Goal: Task Accomplishment & Management: Manage account settings

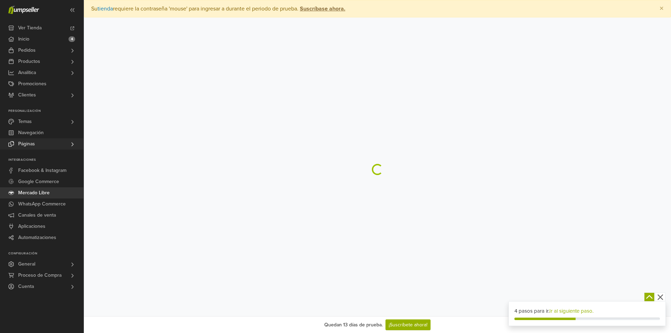
click at [35, 142] on link "Páginas" at bounding box center [42, 143] width 84 height 11
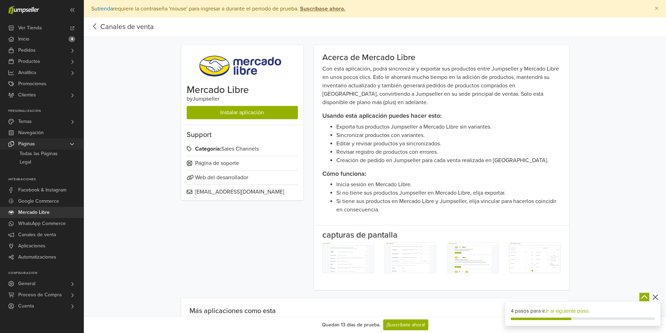
click at [26, 144] on span "Páginas" at bounding box center [26, 143] width 17 height 11
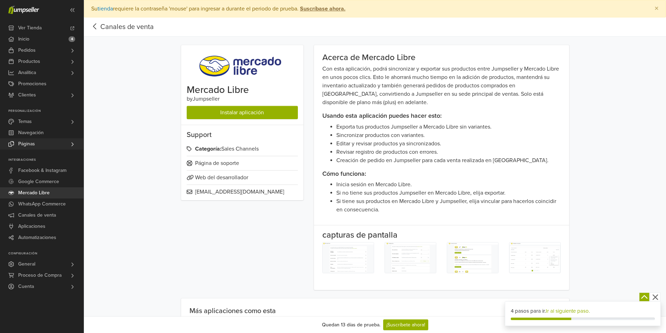
click at [54, 144] on link "Páginas" at bounding box center [42, 143] width 84 height 11
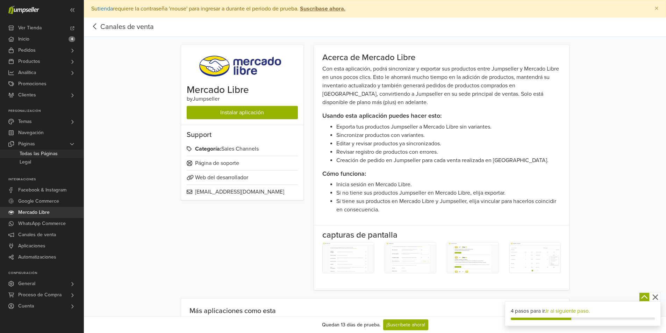
click at [52, 154] on span "Todas las Páginas" at bounding box center [39, 154] width 38 height 8
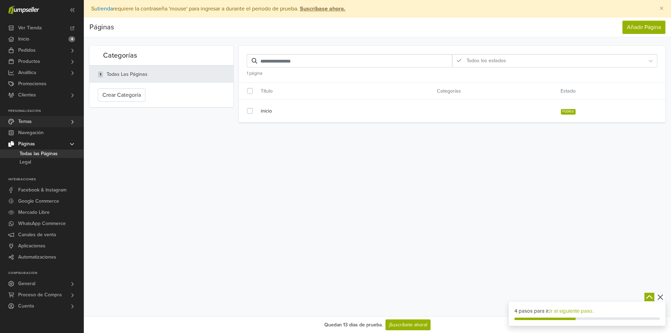
click at [34, 120] on link "Temas" at bounding box center [42, 121] width 84 height 11
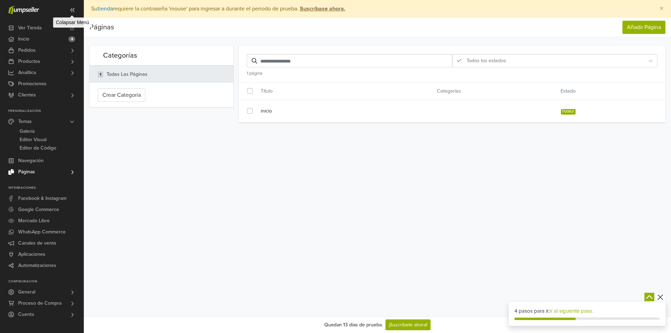
click at [70, 10] on icon at bounding box center [73, 10] width 6 height 6
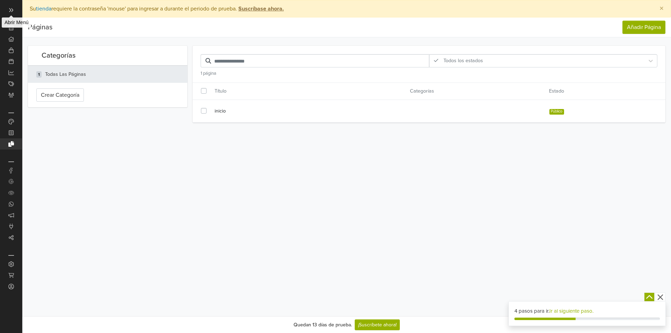
click at [13, 9] on icon at bounding box center [11, 10] width 6 height 6
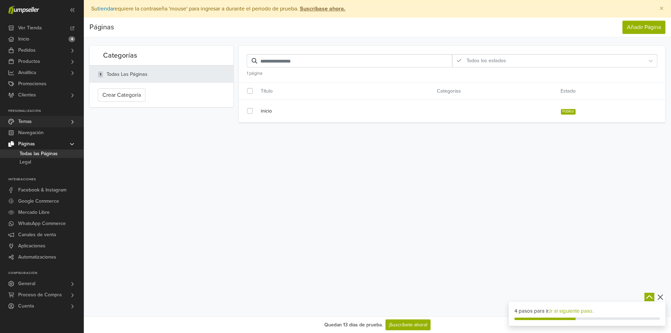
click at [45, 122] on link "Temas" at bounding box center [42, 121] width 84 height 11
click at [29, 123] on span "Temas" at bounding box center [25, 121] width 14 height 11
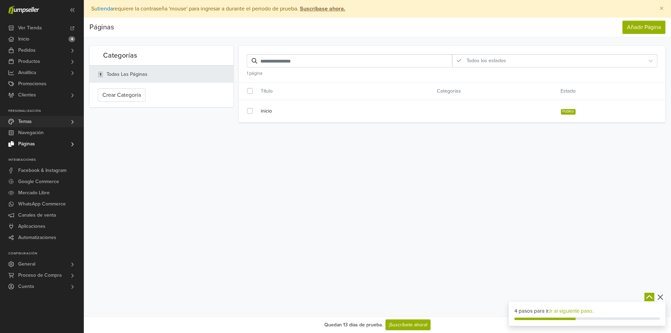
click at [29, 123] on span "Temas" at bounding box center [25, 121] width 14 height 11
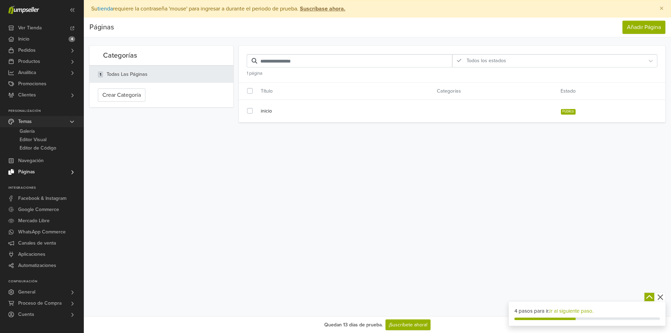
click at [29, 123] on span "Temas" at bounding box center [25, 121] width 14 height 11
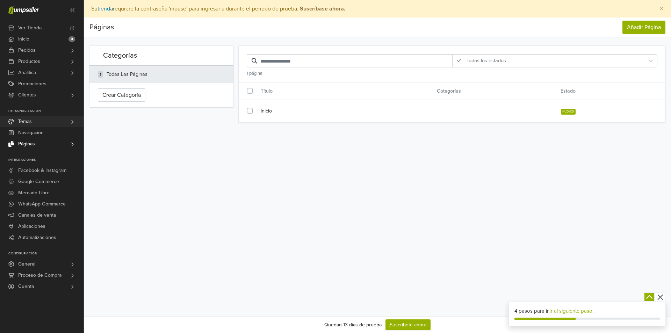
click at [29, 123] on span "Temas" at bounding box center [25, 121] width 14 height 11
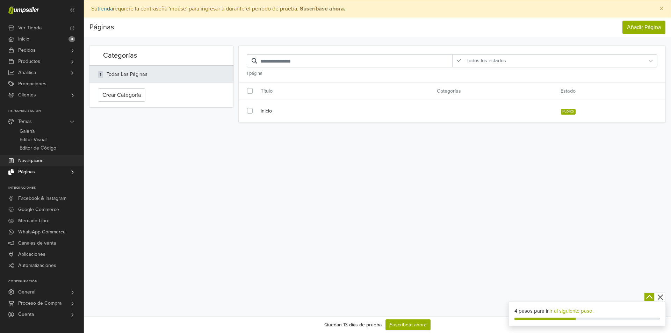
click at [41, 161] on span "Navegación" at bounding box center [31, 160] width 26 height 11
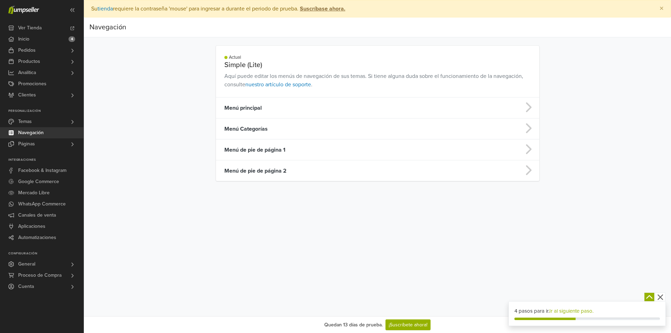
click at [52, 135] on link "Navegación" at bounding box center [42, 132] width 84 height 11
click at [298, 67] on h5 "Simple (Lite)" at bounding box center [377, 65] width 307 height 8
click at [273, 109] on td "Menú principal" at bounding box center [342, 108] width 252 height 21
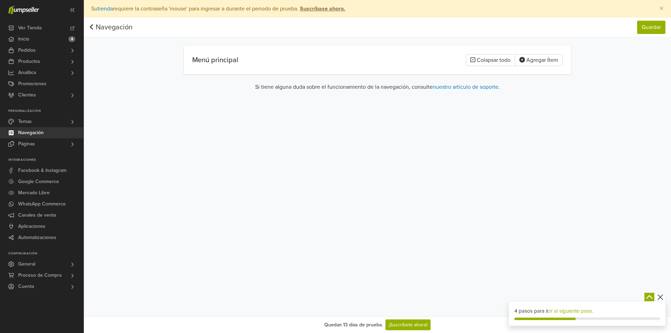
click at [108, 29] on link "Navegación" at bounding box center [111, 27] width 43 height 8
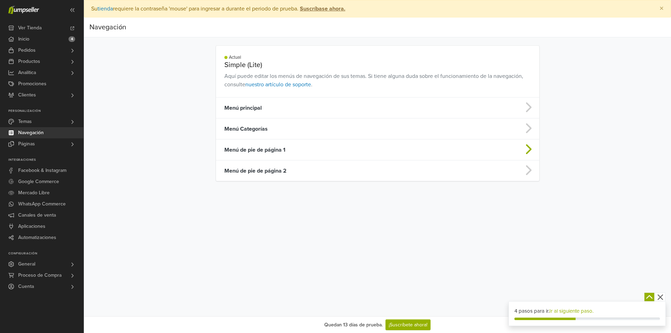
click at [377, 153] on td "Menú de pie de página 1" at bounding box center [342, 150] width 252 height 21
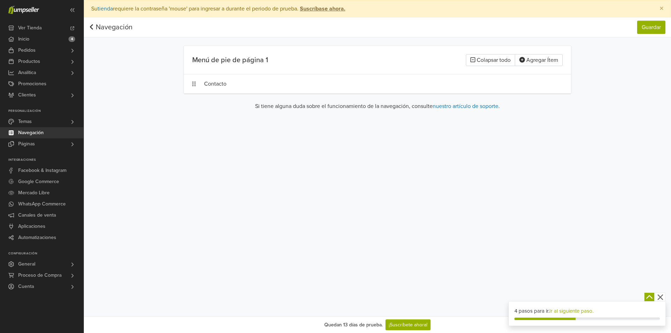
click at [114, 30] on link "Navegación" at bounding box center [111, 27] width 43 height 8
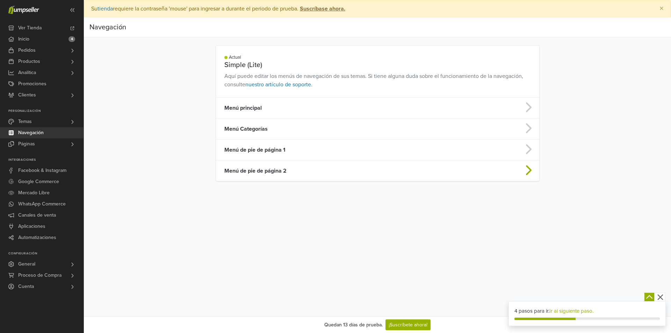
click at [298, 172] on td "Menú de pie de página 2" at bounding box center [342, 171] width 252 height 21
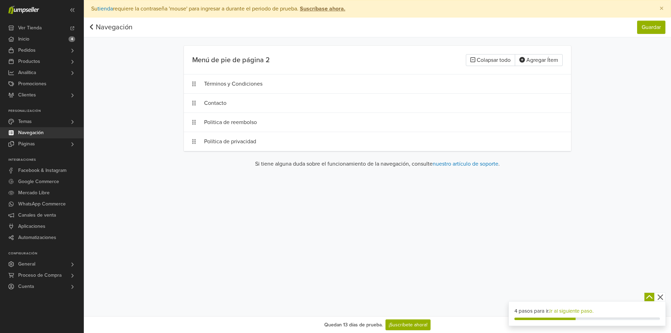
click at [119, 29] on link "Navegación" at bounding box center [111, 27] width 43 height 8
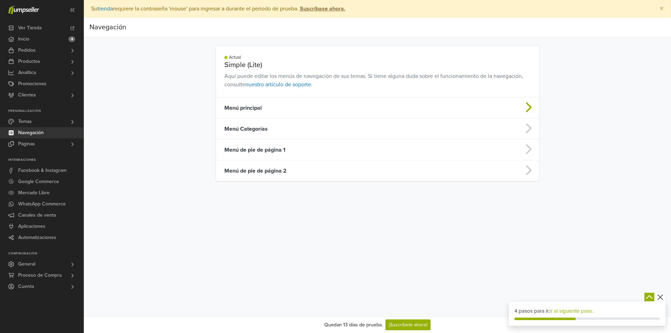
click at [280, 111] on td "Menú principal" at bounding box center [342, 108] width 252 height 21
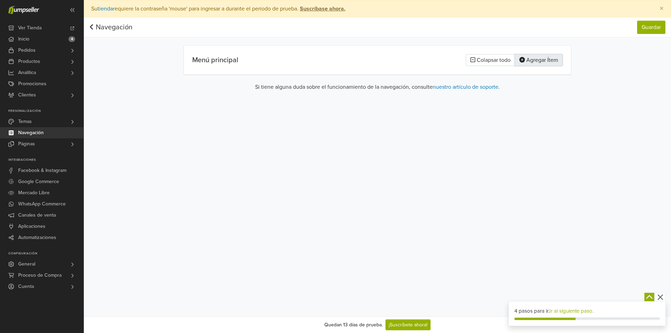
click at [542, 62] on button "Agregar Ítem" at bounding box center [539, 60] width 48 height 12
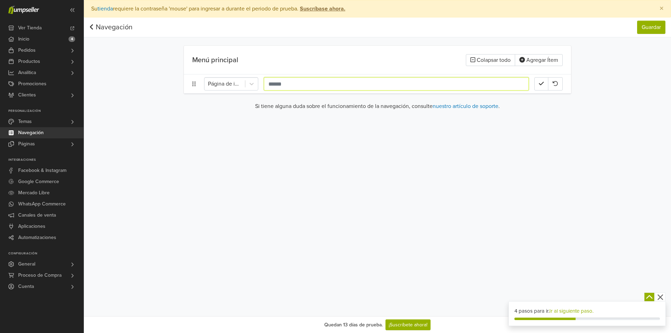
click at [285, 83] on input "text" at bounding box center [396, 83] width 265 height 13
click at [228, 85] on div at bounding box center [225, 84] width 34 height 10
click at [229, 158] on div "Productos" at bounding box center [231, 158] width 54 height 14
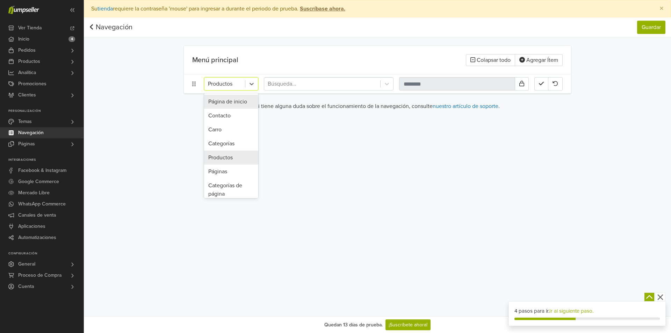
click at [245, 85] on div "Productos" at bounding box center [225, 84] width 41 height 13
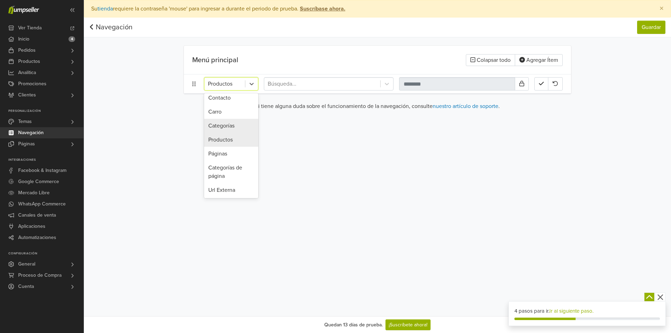
scroll to position [46, 0]
click at [473, 60] on icon "button" at bounding box center [473, 60] width 5 height 6
click at [28, 9] on icon at bounding box center [27, 9] width 2 height 3
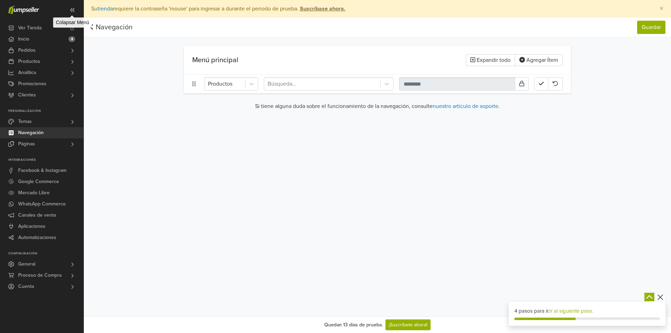
click at [72, 9] on icon at bounding box center [73, 10] width 6 height 6
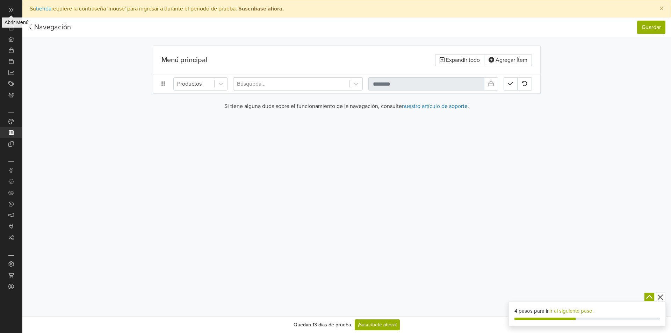
click at [9, 8] on span at bounding box center [11, 9] width 11 height 11
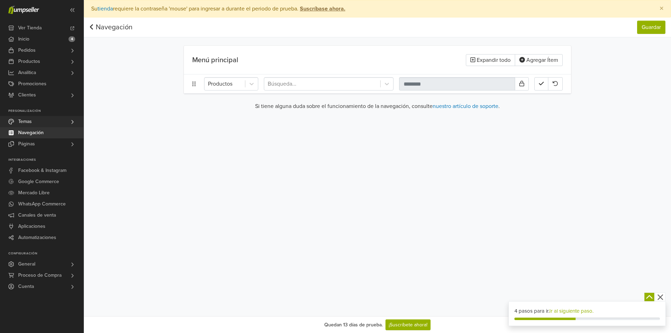
click at [34, 122] on link "Temas" at bounding box center [42, 121] width 84 height 11
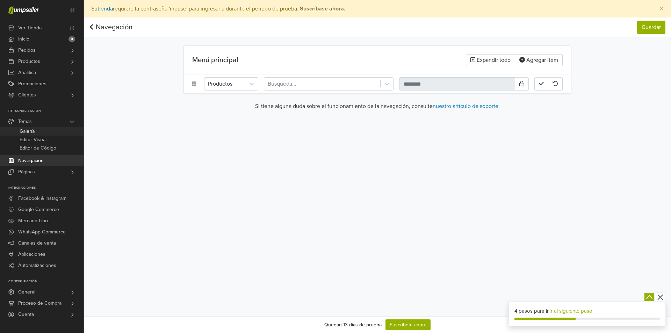
click at [35, 132] on link "Galería" at bounding box center [42, 131] width 84 height 8
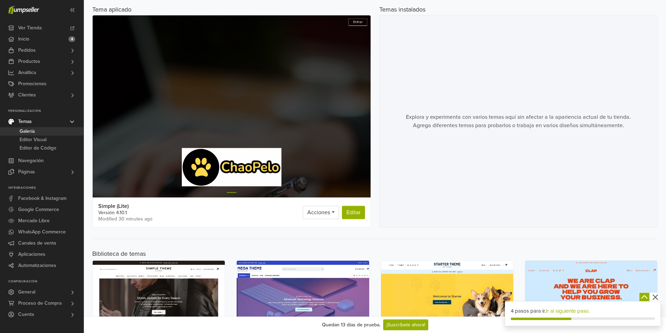
scroll to position [70, 0]
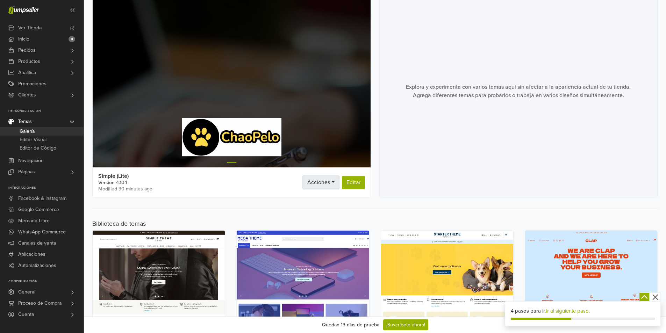
click at [327, 183] on span "Acciones" at bounding box center [318, 182] width 23 height 7
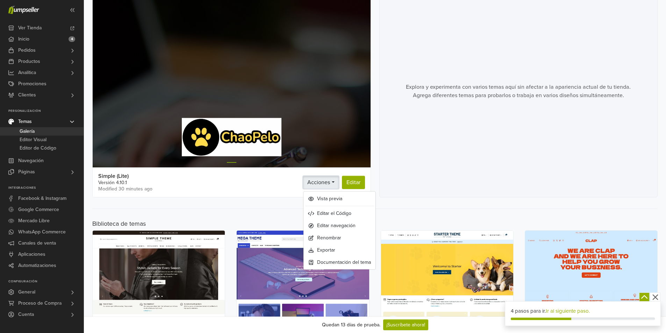
click at [328, 183] on span "Acciones" at bounding box center [318, 182] width 23 height 7
click at [449, 172] on div "Explora y experimenta con varios temas aquí sin afectar a la apariencia actual …" at bounding box center [518, 91] width 279 height 213
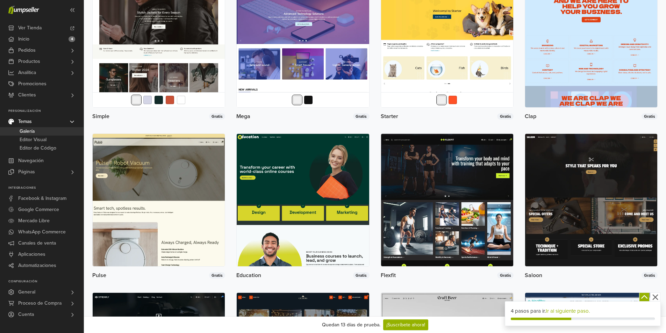
scroll to position [420, 0]
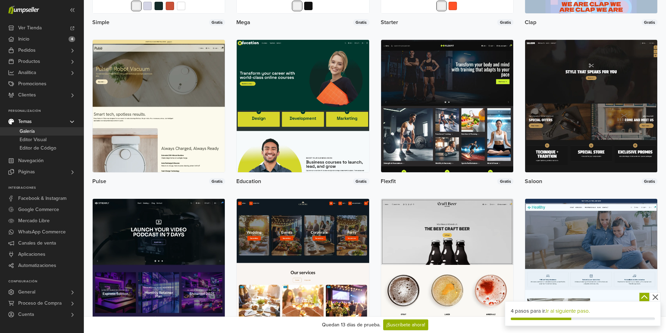
click at [655, 297] on icon "button" at bounding box center [655, 298] width 6 height 6
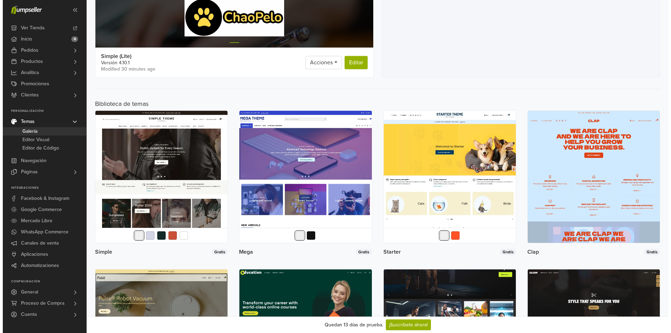
scroll to position [202, 0]
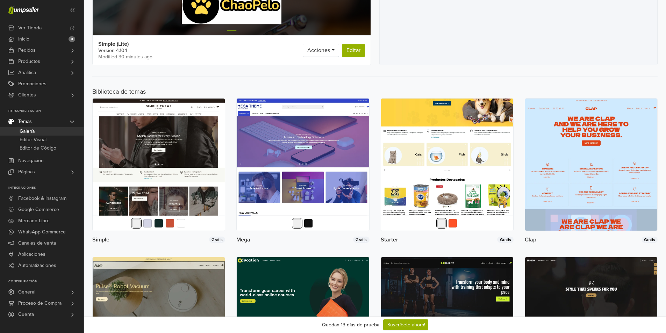
click at [435, 159] on img at bounding box center [447, 165] width 132 height 132
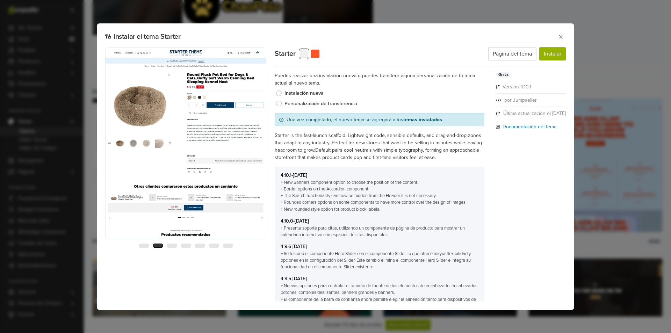
click at [322, 104] on label "Personalización de transferencia" at bounding box center [385, 104] width 200 height 8
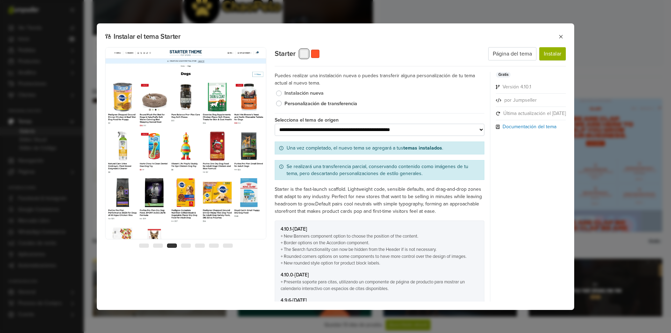
click at [288, 93] on label "Instalación nueva" at bounding box center [385, 94] width 200 height 8
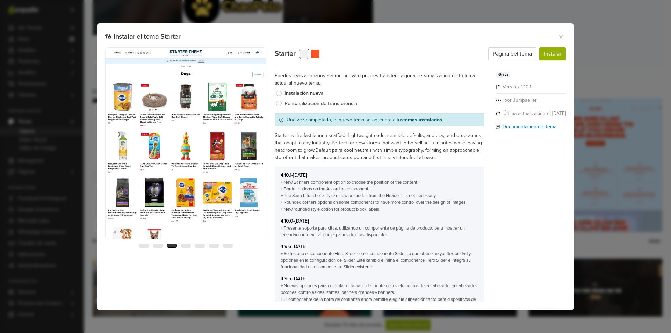
click at [291, 104] on label "Personalización de transferencia" at bounding box center [385, 104] width 200 height 8
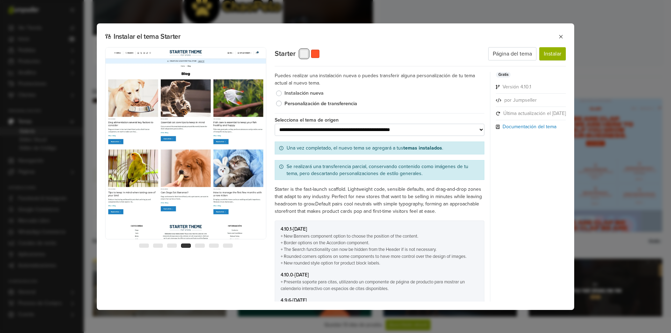
click at [293, 95] on label "Instalación nueva" at bounding box center [385, 94] width 200 height 8
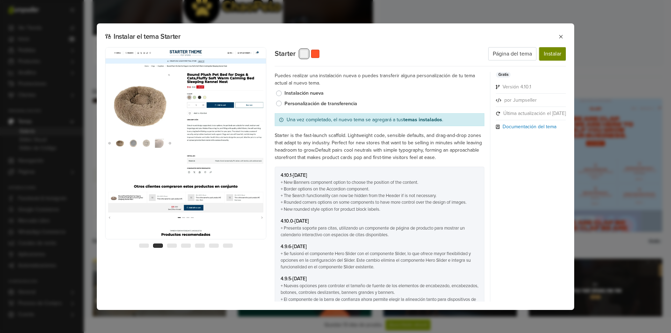
click at [549, 57] on button "Instalar" at bounding box center [553, 53] width 27 height 13
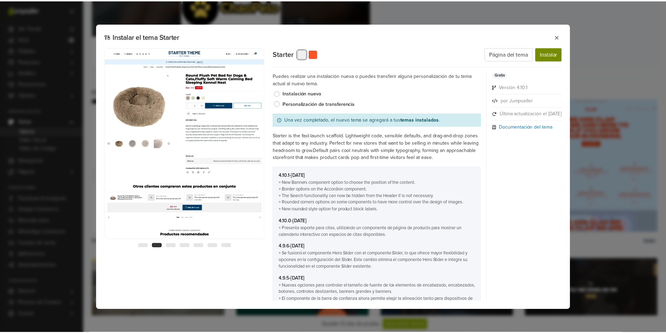
scroll to position [0, 0]
